Goal: Task Accomplishment & Management: Manage account settings

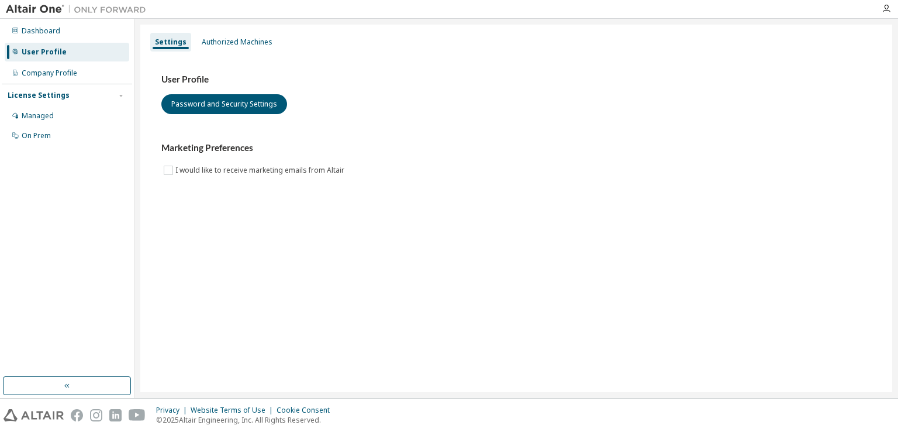
click at [51, 95] on div "License Settings" at bounding box center [39, 95] width 62 height 9
click at [50, 97] on div "License Settings" at bounding box center [39, 95] width 62 height 9
click at [47, 118] on div "Managed" at bounding box center [38, 115] width 32 height 9
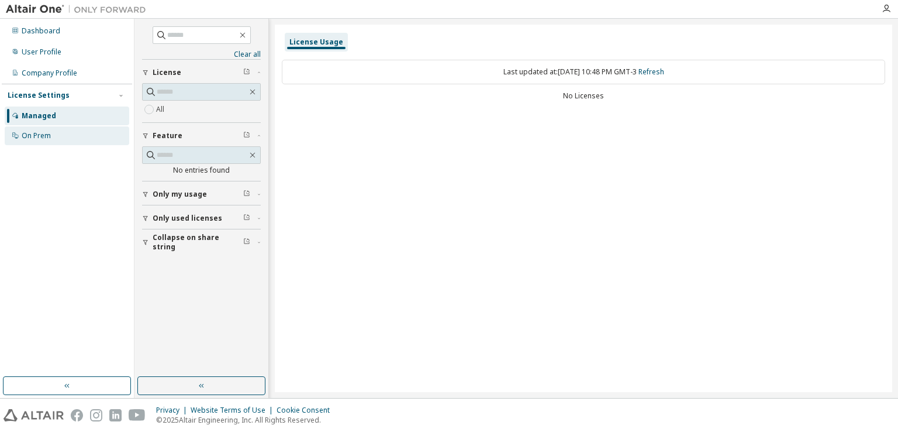
click at [57, 134] on div "On Prem" at bounding box center [67, 135] width 125 height 19
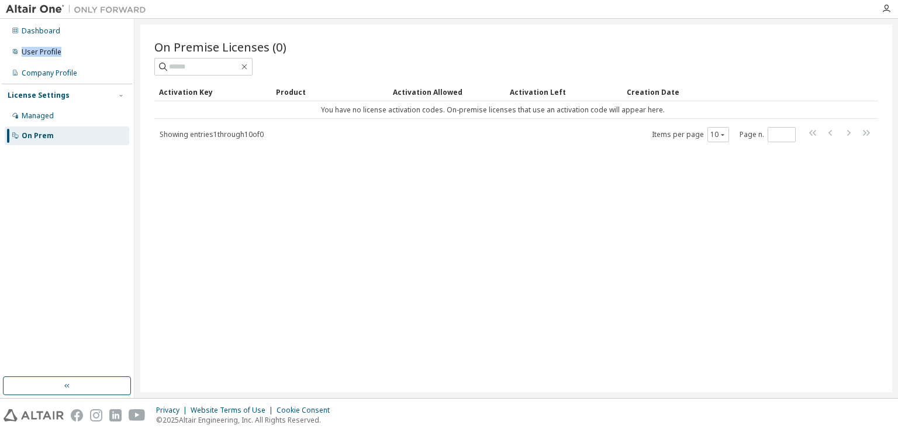
click at [80, 41] on div "Dashboard User Profile Company Profile License Settings Managed On Prem" at bounding box center [67, 83] width 130 height 126
click at [73, 50] on div "User Profile" at bounding box center [67, 52] width 125 height 19
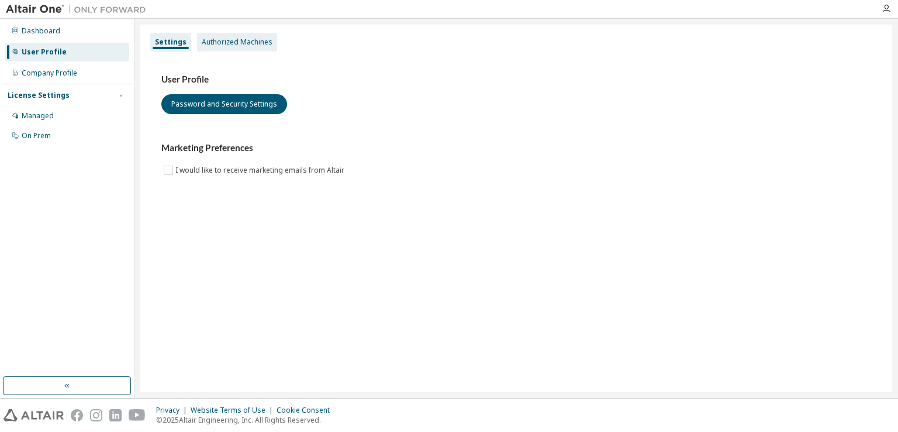
click at [240, 40] on div "Authorized Machines" at bounding box center [237, 41] width 71 height 9
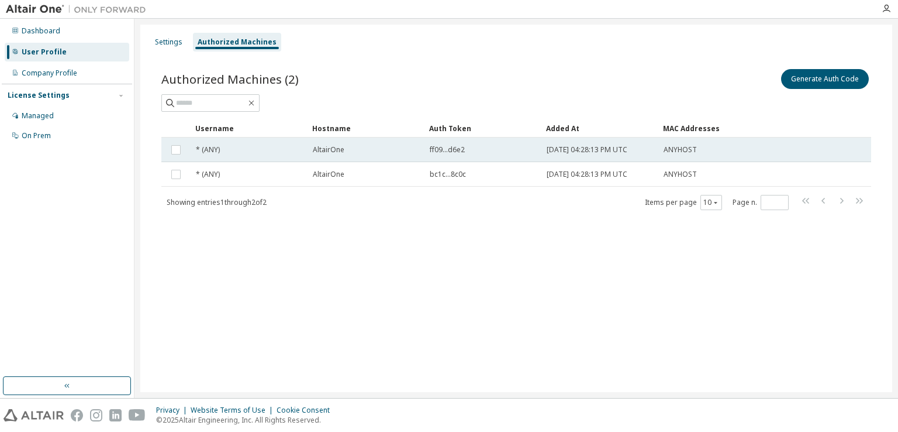
click at [250, 153] on div "* (ANY)" at bounding box center [249, 149] width 106 height 9
click at [251, 152] on div "* (ANY)" at bounding box center [249, 149] width 106 height 9
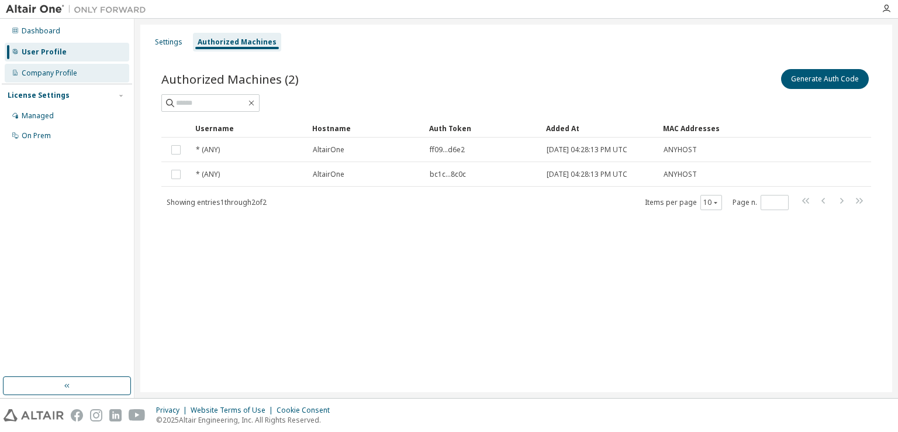
click at [96, 73] on div "Company Profile" at bounding box center [67, 73] width 125 height 19
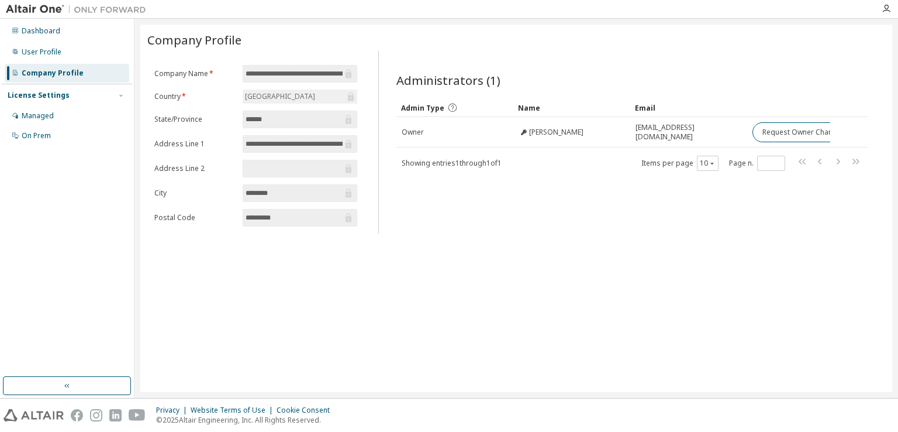
click at [297, 163] on input "text" at bounding box center [294, 169] width 97 height 12
click at [632, 221] on div "Administrators (1) Clear Load Save Save As Field Operator Value Select filter S…" at bounding box center [632, 145] width 499 height 175
